Goal: Information Seeking & Learning: Learn about a topic

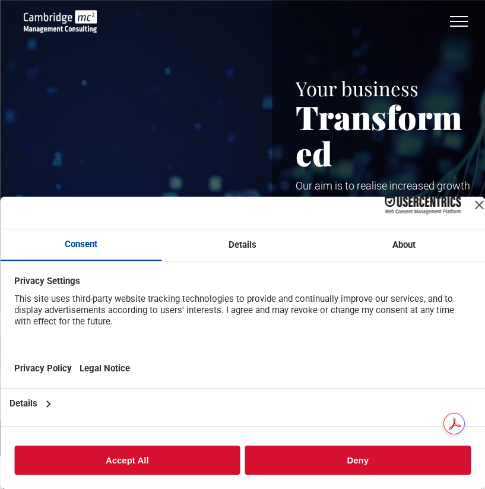
click at [471, 203] on div "Close Layer" at bounding box center [479, 205] width 17 height 17
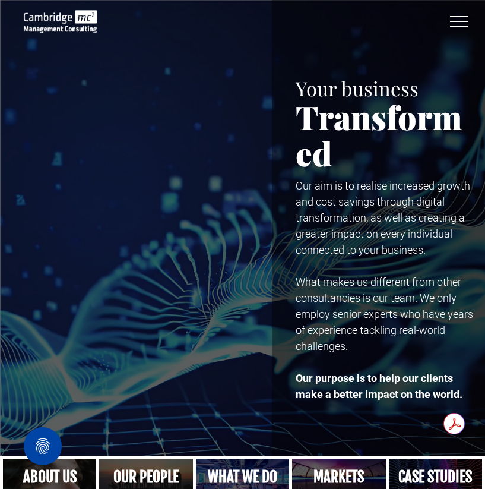
click at [466, 24] on button "menu" at bounding box center [459, 21] width 31 height 31
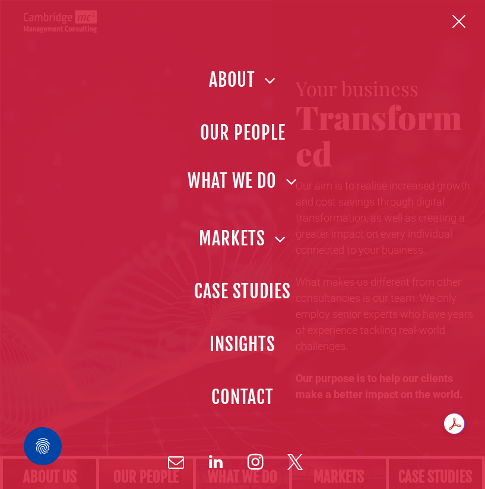
click at [254, 184] on span "WHAT WE DO" at bounding box center [243, 180] width 110 height 27
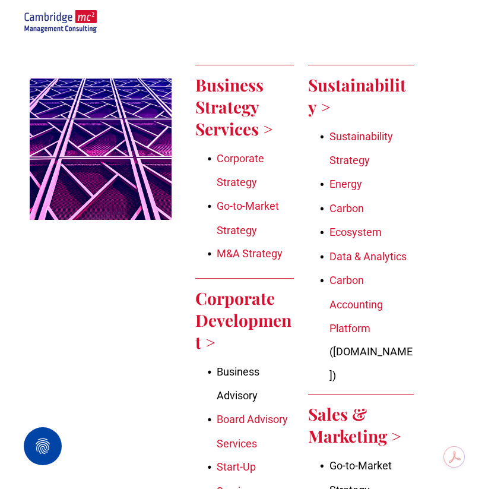
scroll to position [821, 0]
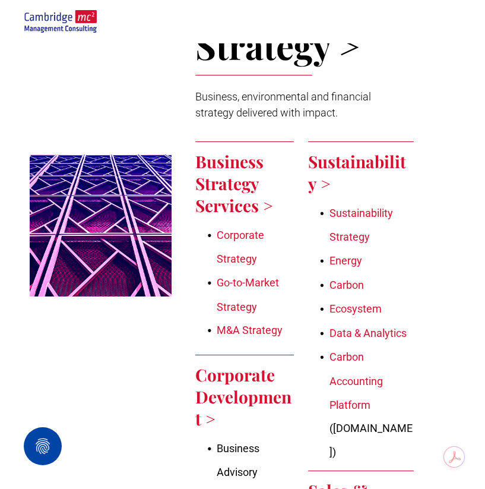
click at [348, 261] on link "Energy" at bounding box center [346, 260] width 33 height 12
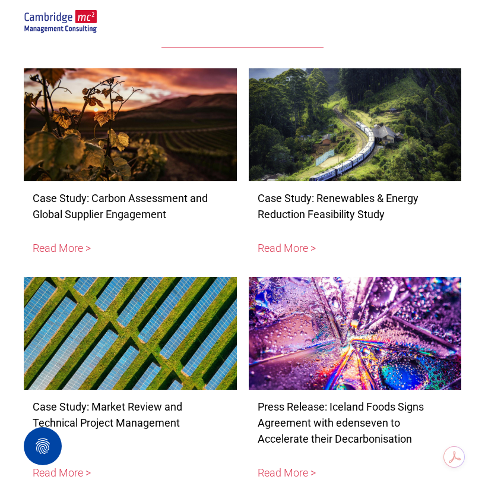
scroll to position [3297, 0]
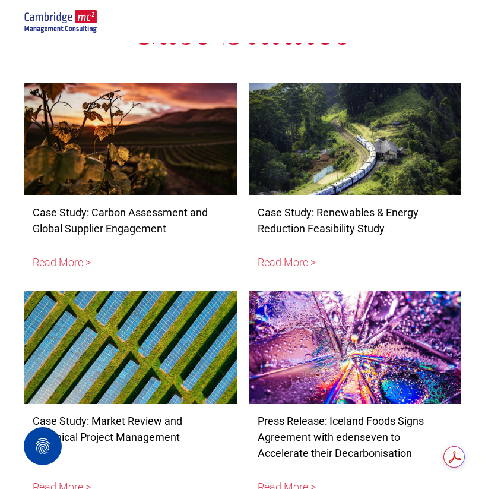
click at [385, 140] on div at bounding box center [355, 138] width 226 height 119
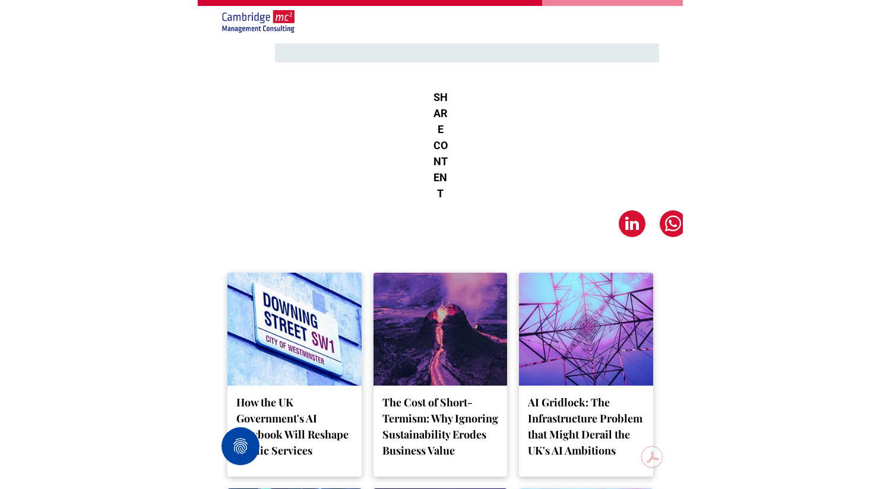
scroll to position [2430, 0]
